Goal: Task Accomplishment & Management: Manage account settings

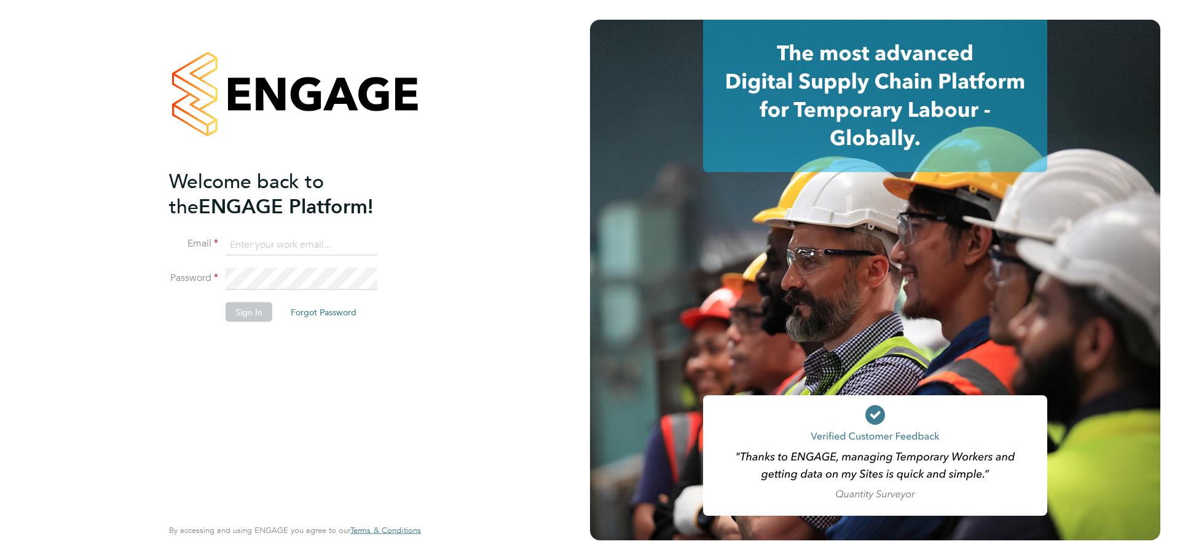
click at [272, 245] on input at bounding box center [302, 245] width 152 height 22
type input "Nicola.Merchant@wates.co.uk"
click at [261, 310] on button "Sign In" at bounding box center [249, 312] width 47 height 20
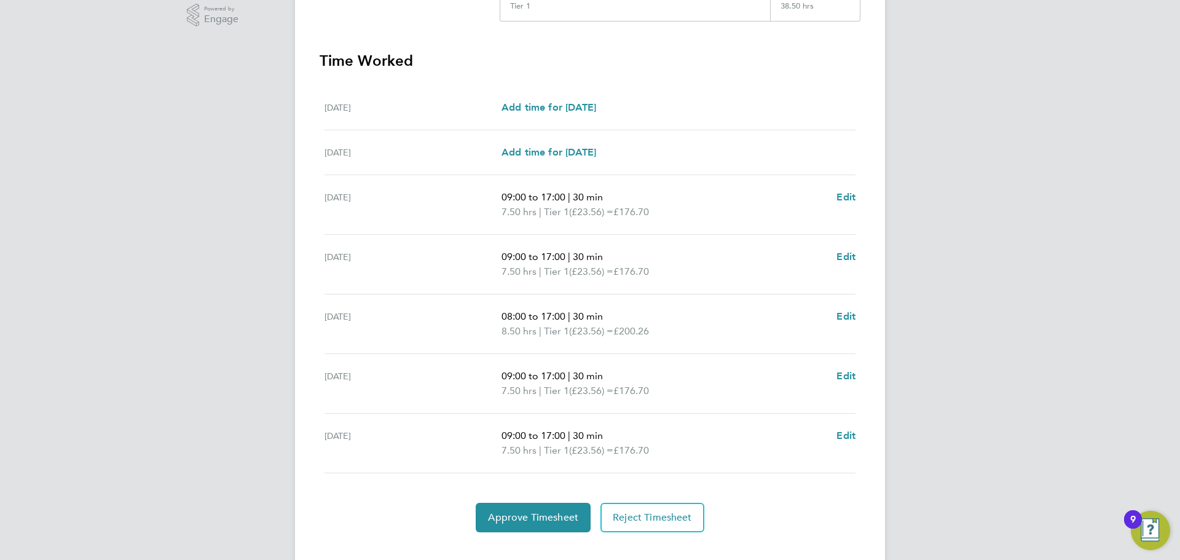
scroll to position [338, 0]
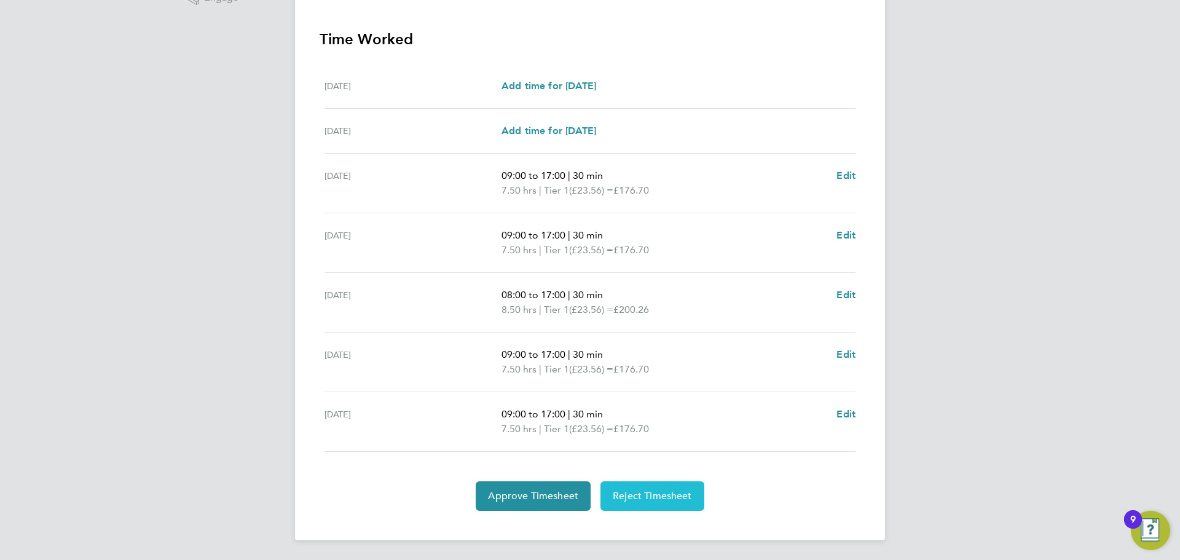
click at [651, 507] on button "Reject Timesheet" at bounding box center [652, 496] width 104 height 30
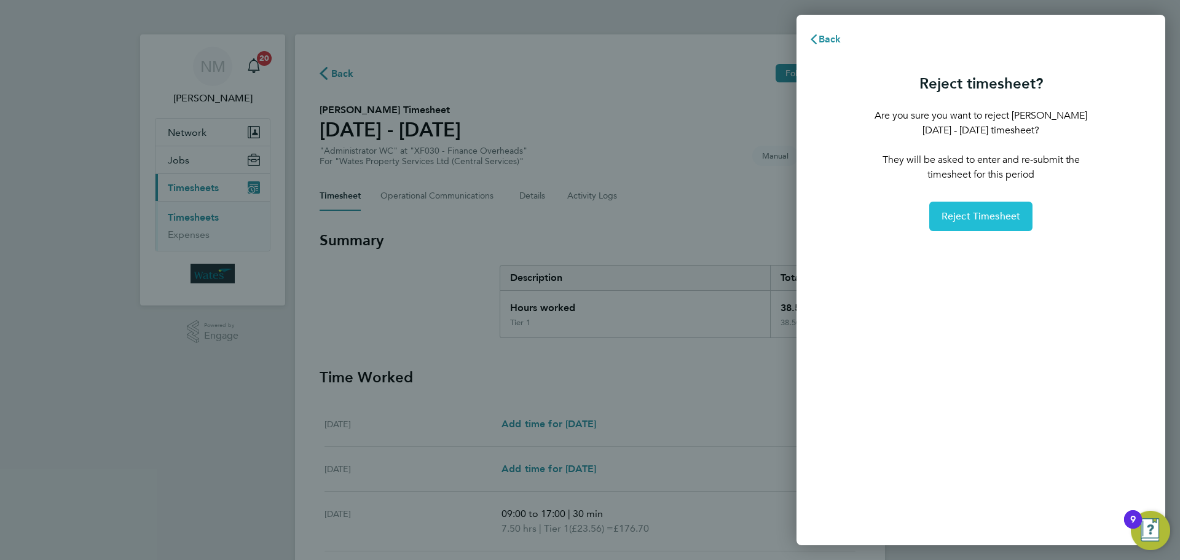
click at [1013, 219] on span "Reject Timesheet" at bounding box center [981, 216] width 79 height 12
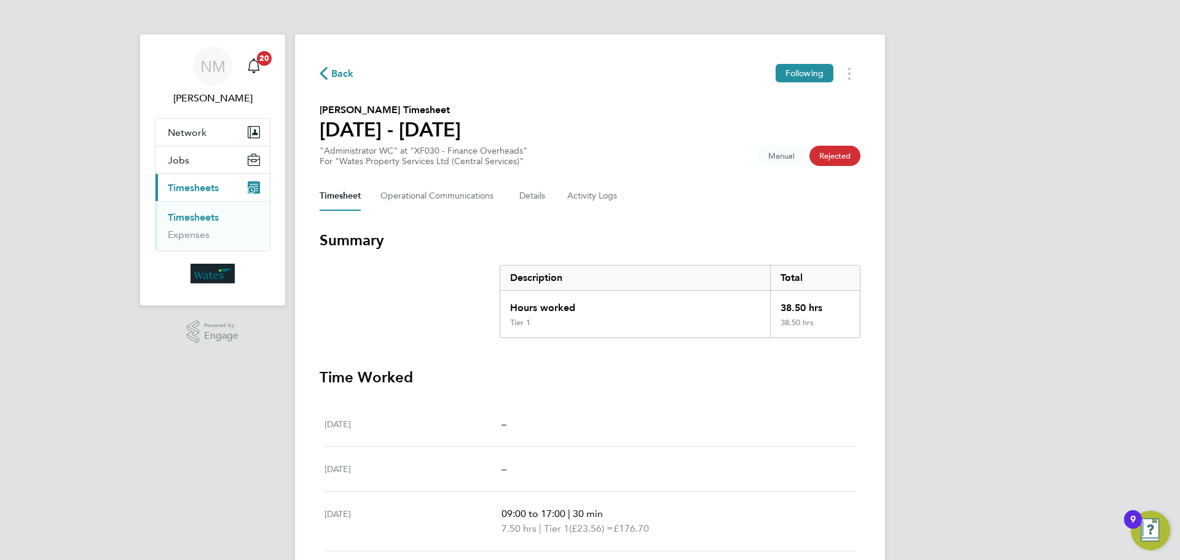
click at [194, 219] on link "Timesheets" at bounding box center [193, 217] width 51 height 12
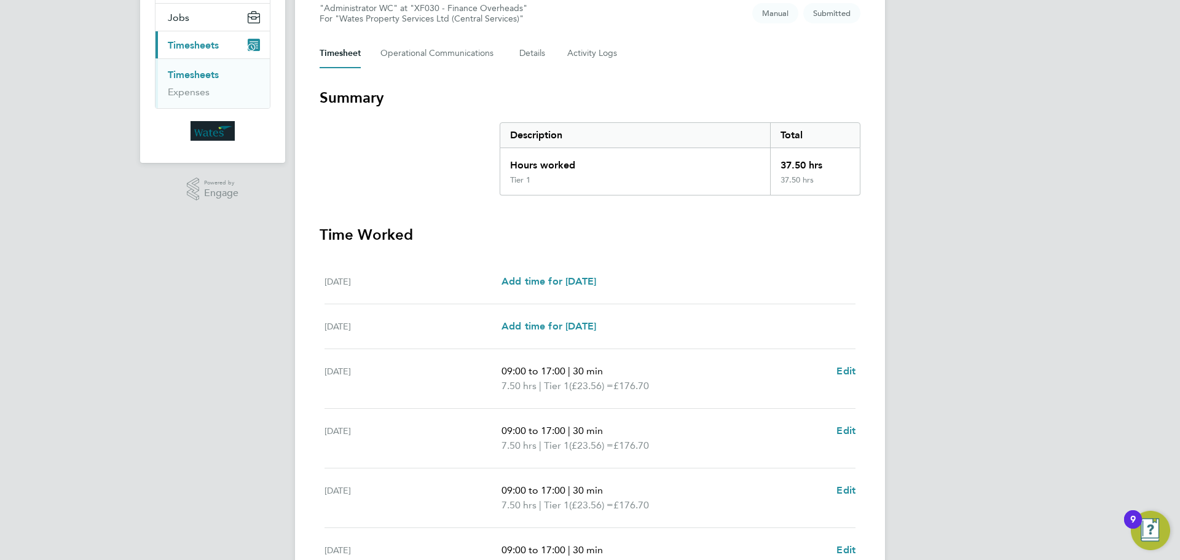
scroll to position [338, 0]
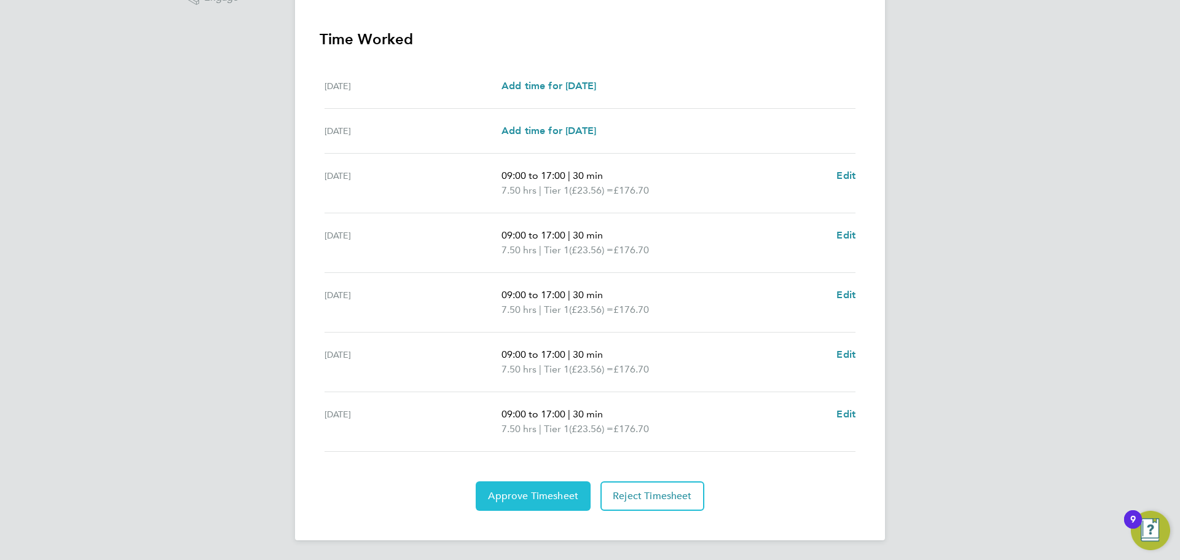
click at [550, 499] on span "Approve Timesheet" at bounding box center [533, 496] width 90 height 12
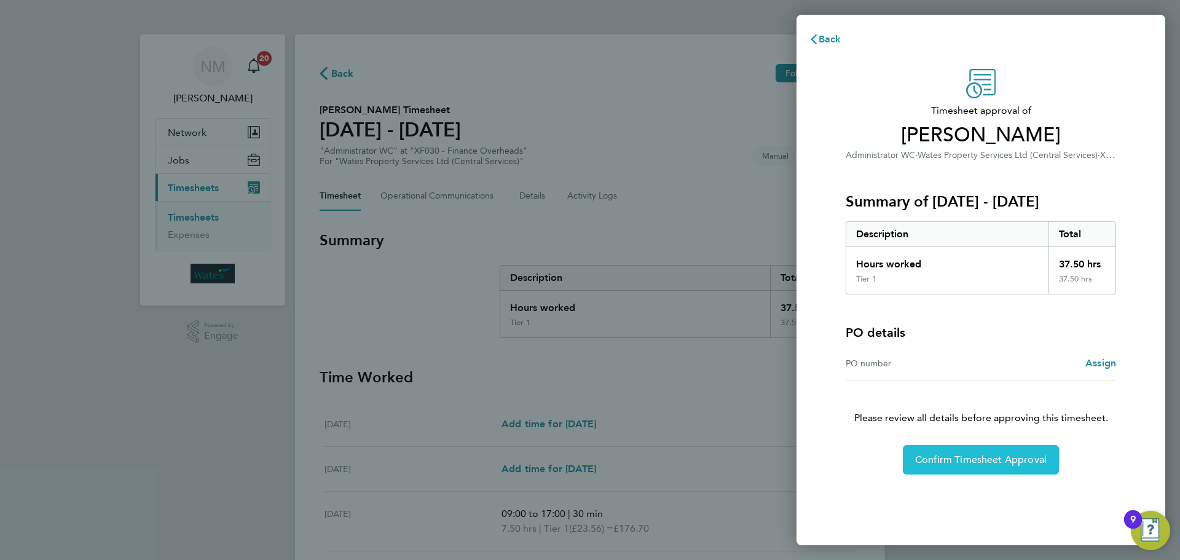
click at [981, 451] on button "Confirm Timesheet Approval" at bounding box center [981, 460] width 156 height 30
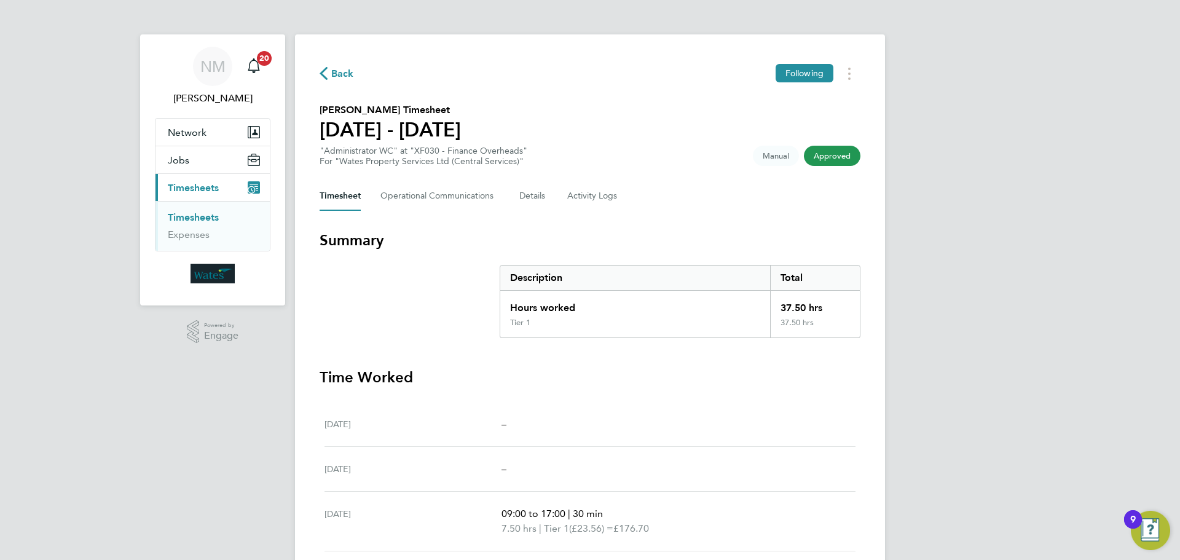
click at [198, 219] on link "Timesheets" at bounding box center [193, 217] width 51 height 12
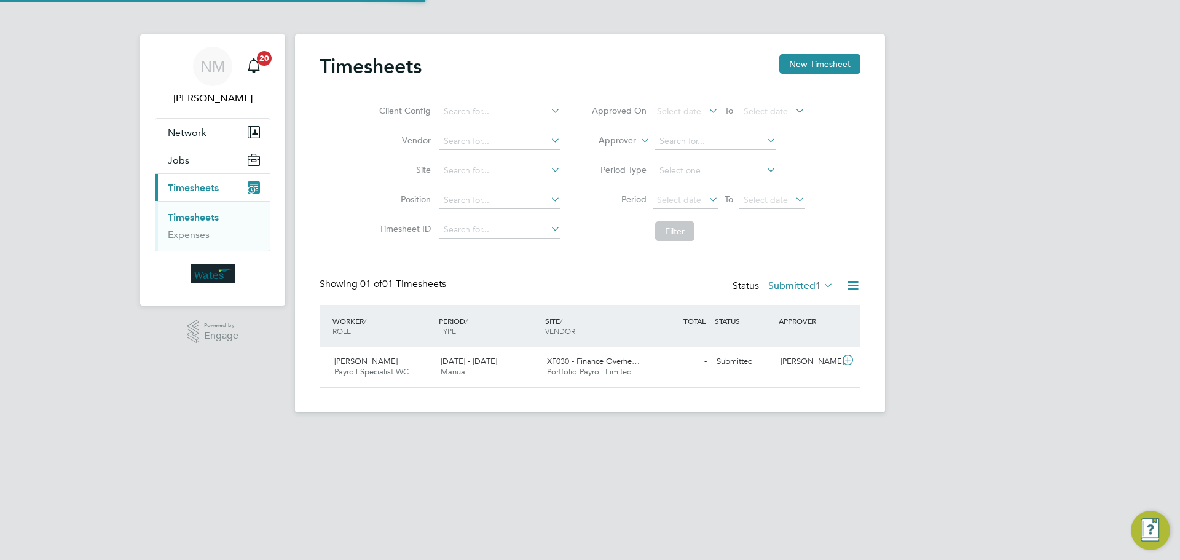
scroll to position [31, 107]
click at [354, 361] on span "[PERSON_NAME]" at bounding box center [365, 361] width 63 height 10
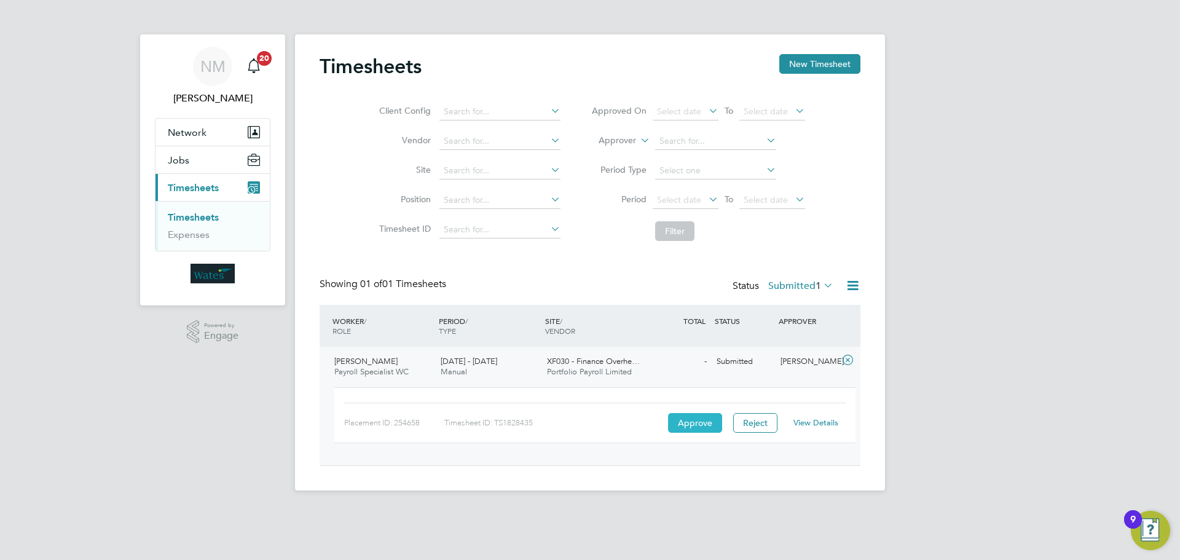
click at [699, 428] on button "Approve" at bounding box center [695, 423] width 54 height 20
click at [677, 419] on button "Approve" at bounding box center [695, 423] width 54 height 20
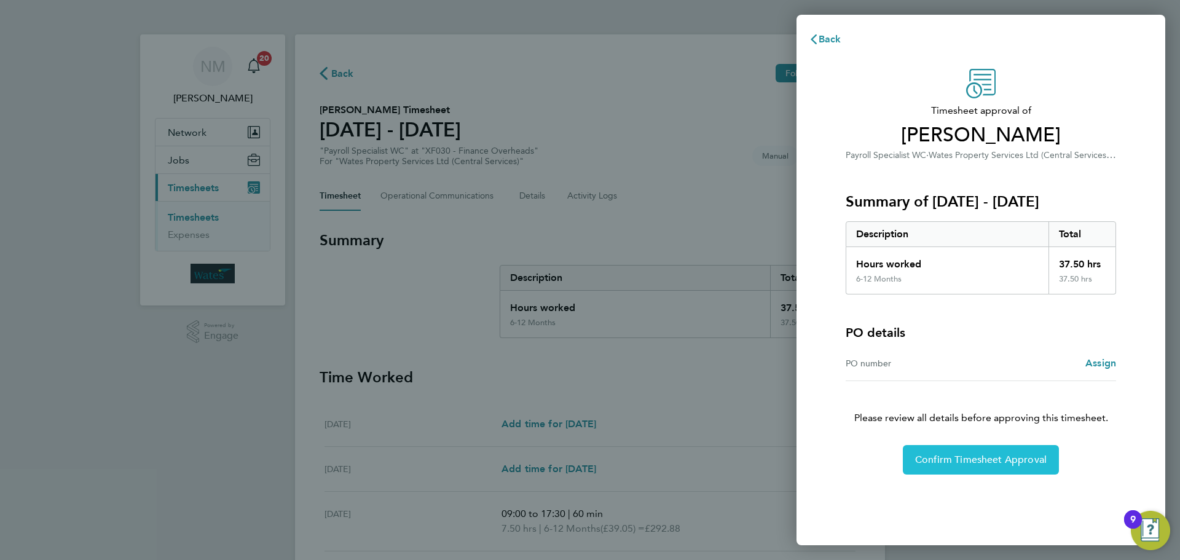
click at [977, 452] on button "Confirm Timesheet Approval" at bounding box center [981, 460] width 156 height 30
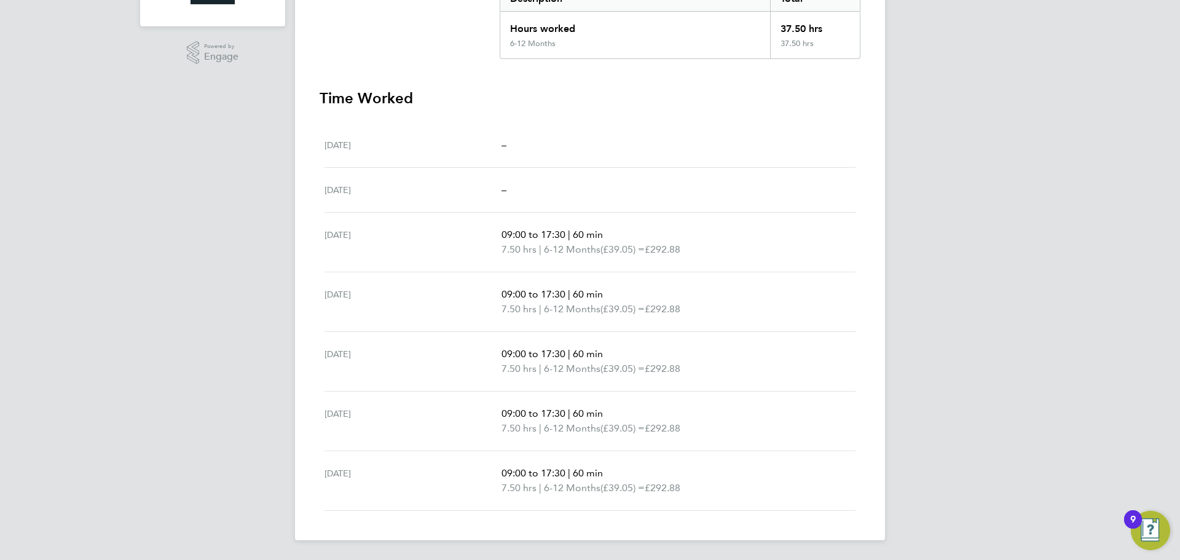
scroll to position [33, 0]
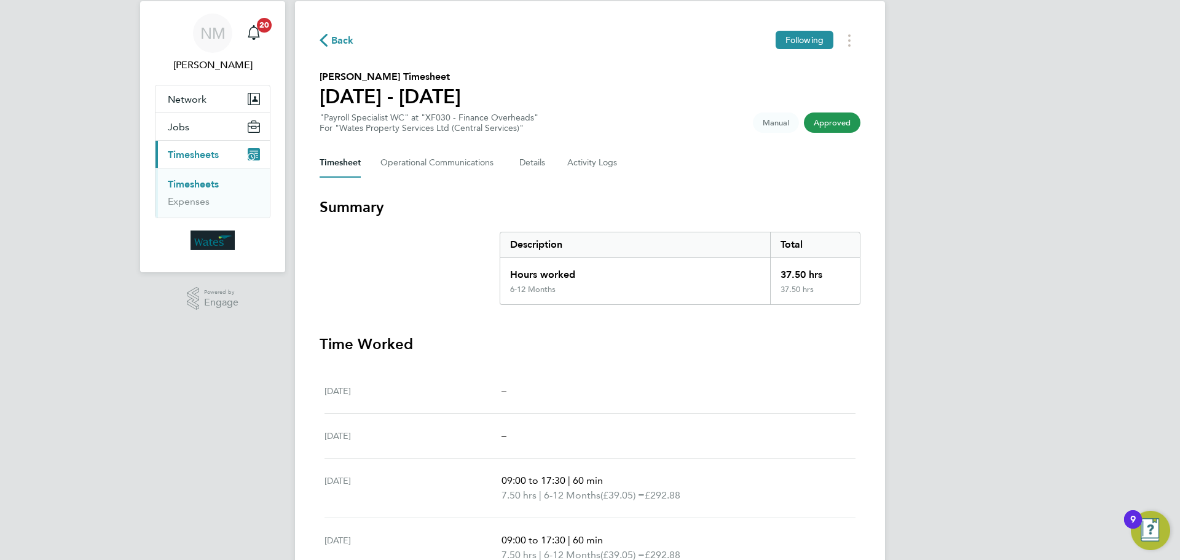
click at [183, 182] on link "Timesheets" at bounding box center [193, 184] width 51 height 12
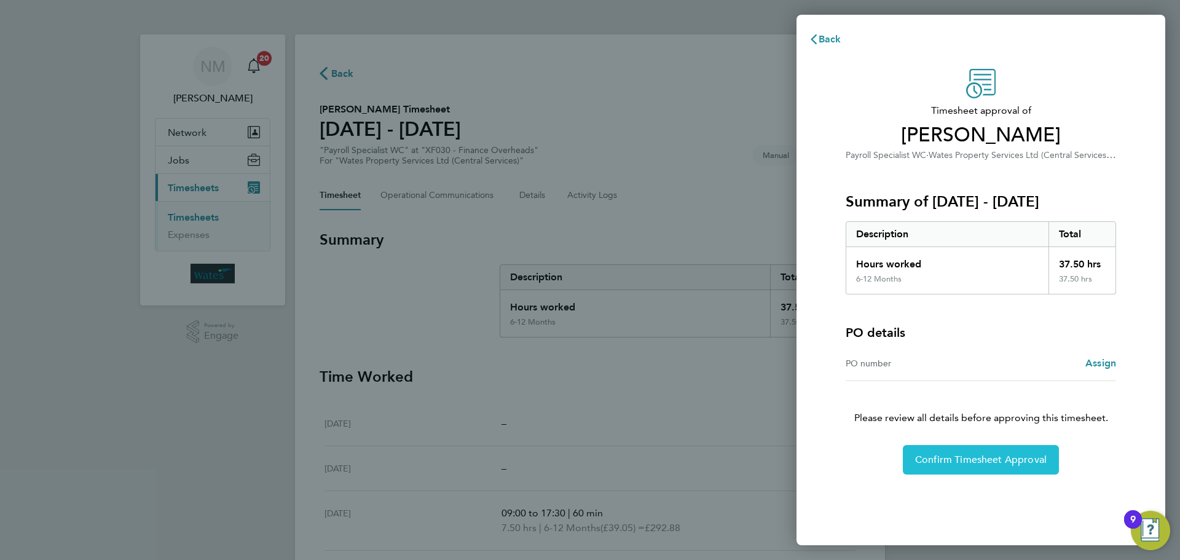
click at [978, 454] on span "Confirm Timesheet Approval" at bounding box center [981, 460] width 132 height 12
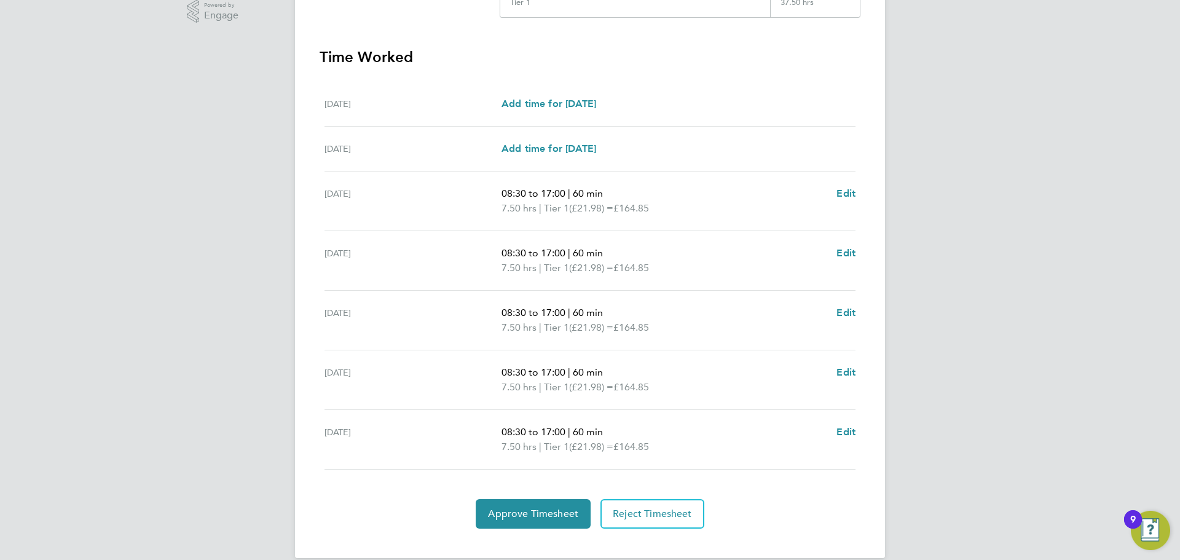
scroll to position [338, 0]
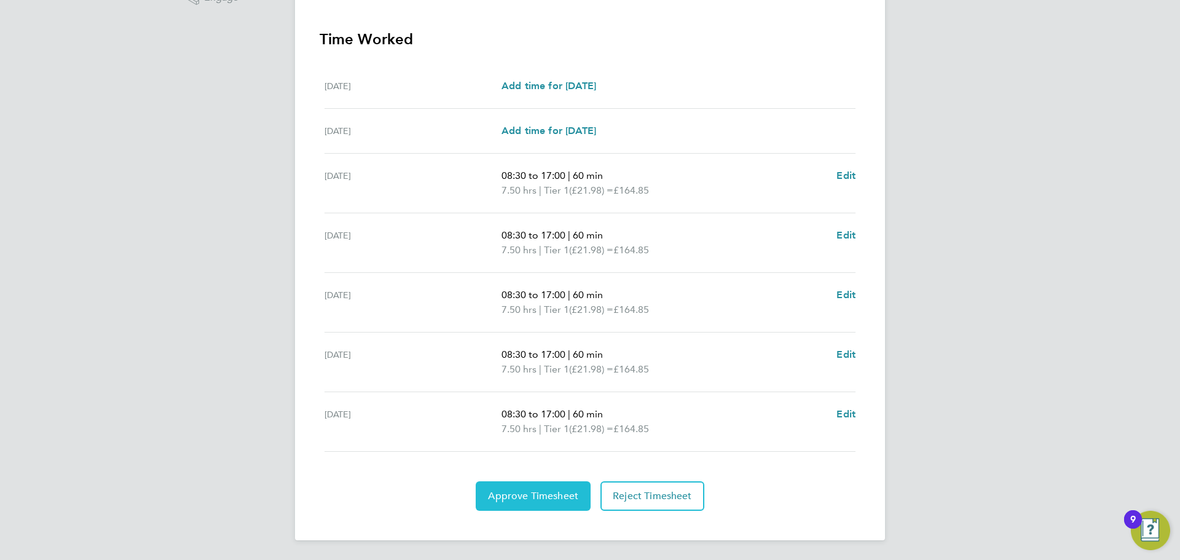
click at [557, 499] on span "Approve Timesheet" at bounding box center [533, 496] width 90 height 12
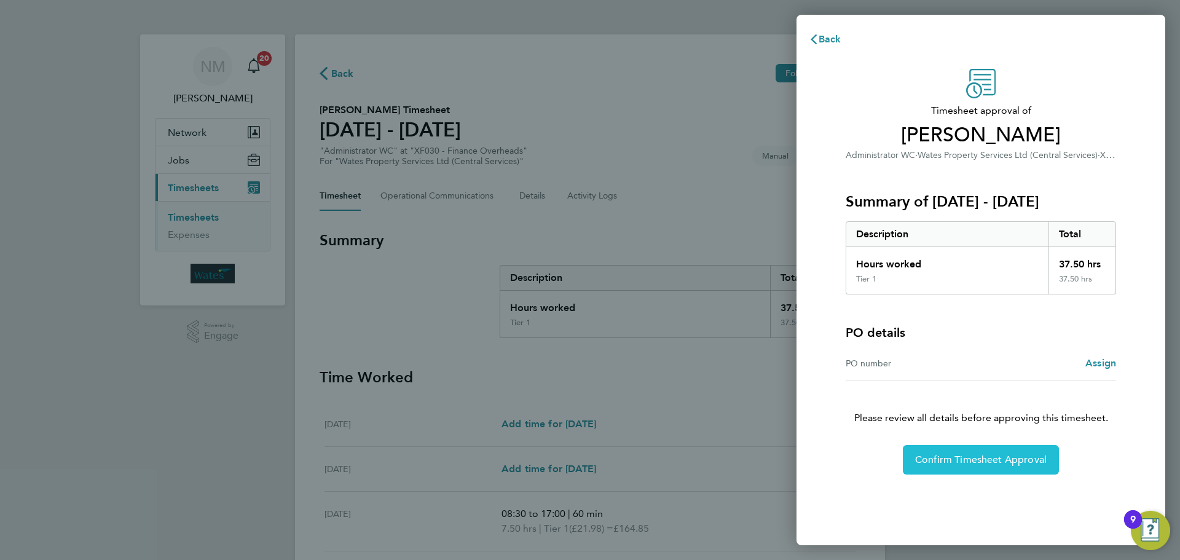
click at [916, 460] on span "Confirm Timesheet Approval" at bounding box center [981, 460] width 132 height 12
